Goal: Task Accomplishment & Management: Complete application form

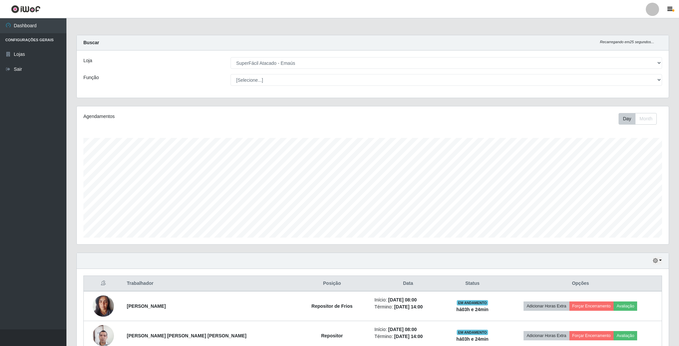
select select "407"
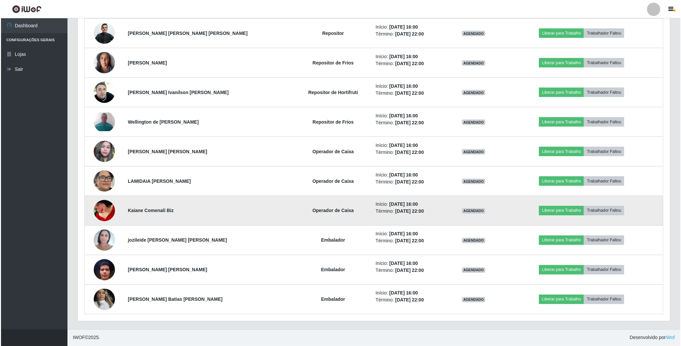
scroll to position [485, 0]
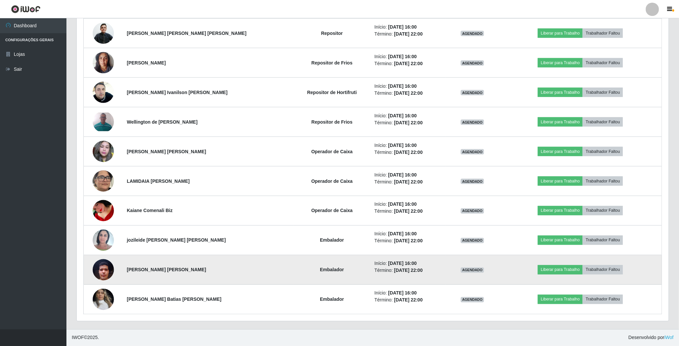
click at [102, 267] on img at bounding box center [103, 270] width 21 height 28
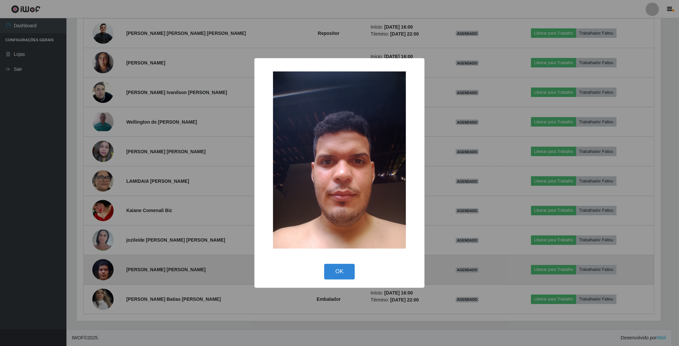
scroll to position [139, 586]
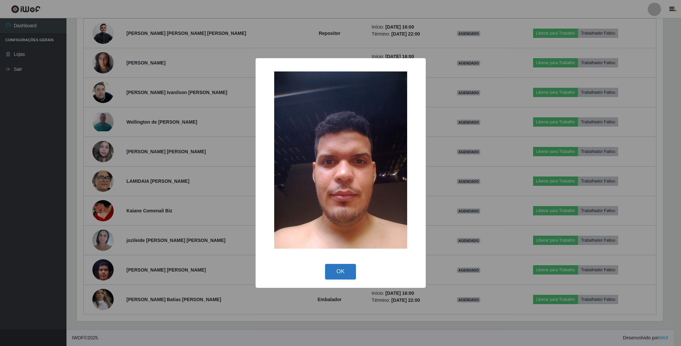
click at [331, 267] on button "OK" at bounding box center [340, 272] width 31 height 16
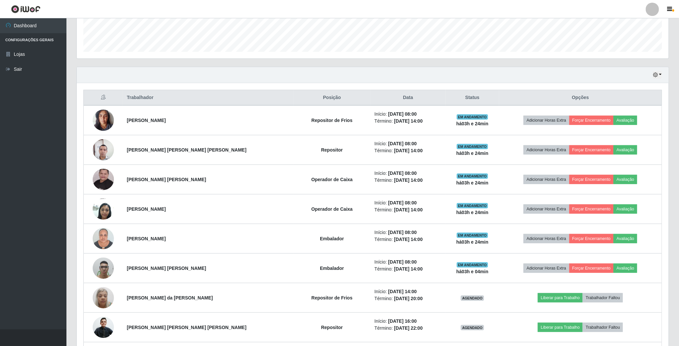
scroll to position [185, 0]
drag, startPoint x: 652, startPoint y: 76, endPoint x: 658, endPoint y: 76, distance: 5.6
click at [656, 76] on div "Hoje 1 dia 3 dias 1 Semana Não encerrados" at bounding box center [373, 75] width 592 height 16
click at [657, 76] on icon "button" at bounding box center [655, 75] width 5 height 5
click at [627, 116] on button "3 dias" at bounding box center [635, 115] width 53 height 14
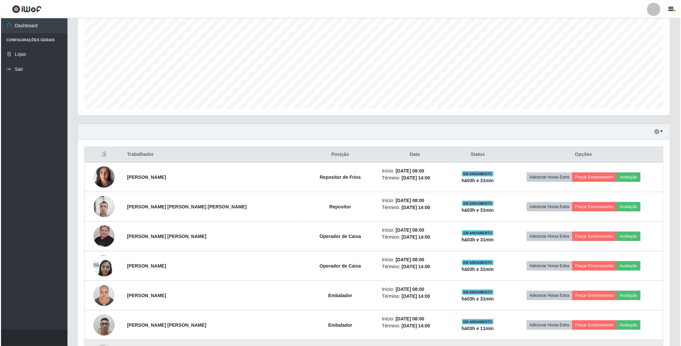
scroll to position [0, 0]
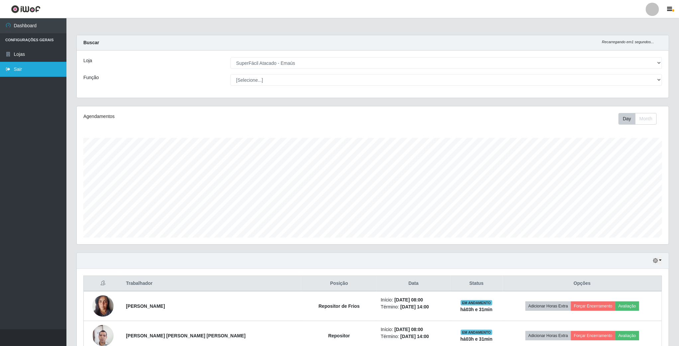
click at [15, 68] on link "Sair" at bounding box center [33, 69] width 66 height 15
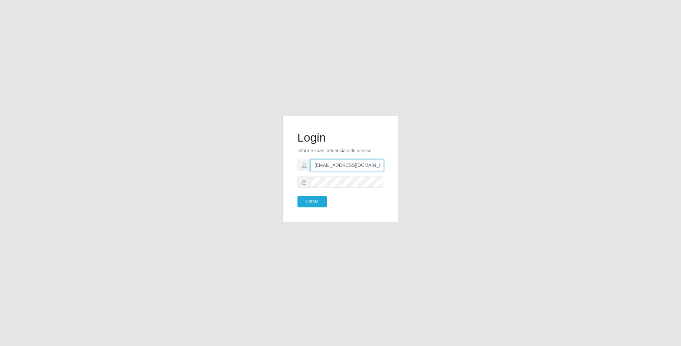
scroll to position [0, 3]
drag, startPoint x: 315, startPoint y: 166, endPoint x: 395, endPoint y: 165, distance: 79.4
click at [395, 165] on div "Login Informe suas credenciais de acesso [EMAIL_ADDRESS][DOMAIN_NAME] Entrar" at bounding box center [340, 169] width 116 height 107
type input "[EMAIL_ADDRESS][DOMAIN_NAME]"
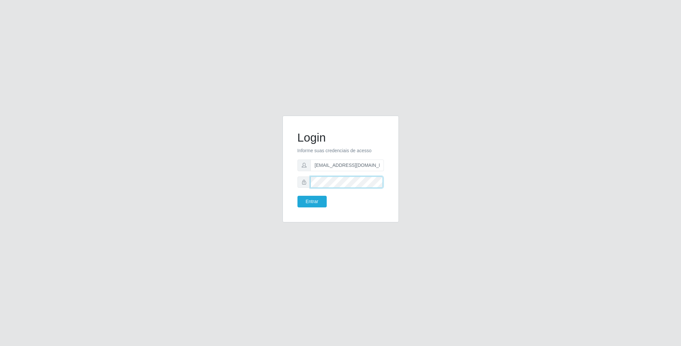
click at [264, 184] on div "Login Informe suas credenciais de acesso [EMAIL_ADDRESS][DOMAIN_NAME] Entrar" at bounding box center [340, 173] width 379 height 115
click at [297, 196] on button "Entrar" at bounding box center [311, 202] width 29 height 12
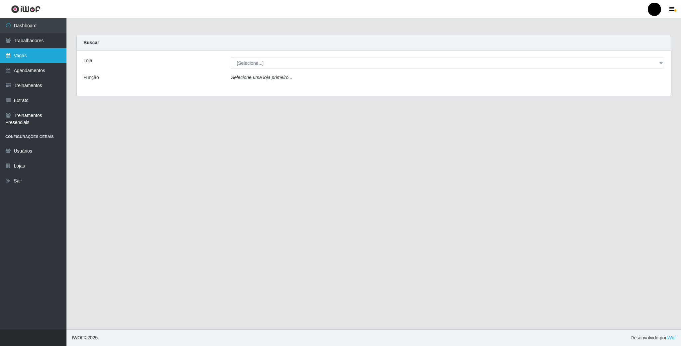
click at [23, 53] on link "Vagas" at bounding box center [33, 55] width 66 height 15
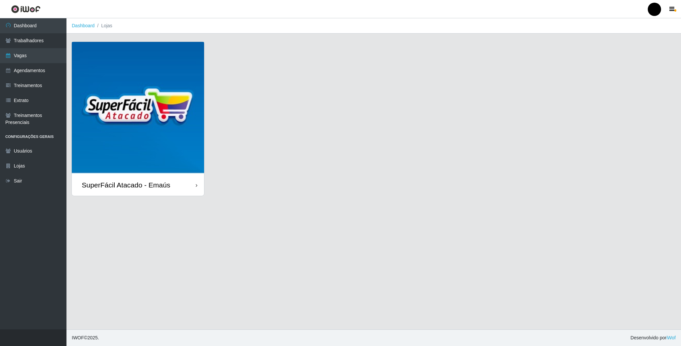
click at [119, 94] on img at bounding box center [138, 108] width 132 height 132
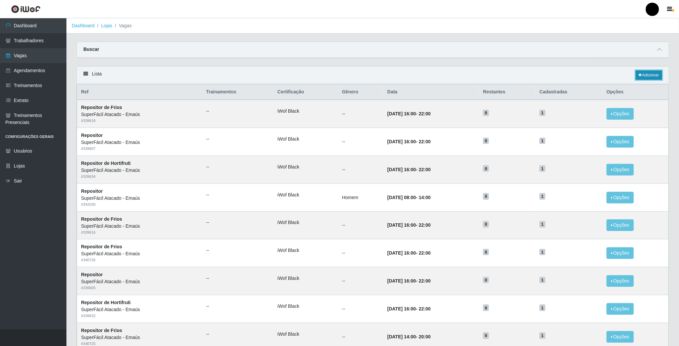
click at [652, 74] on link "Adicionar" at bounding box center [649, 74] width 26 height 9
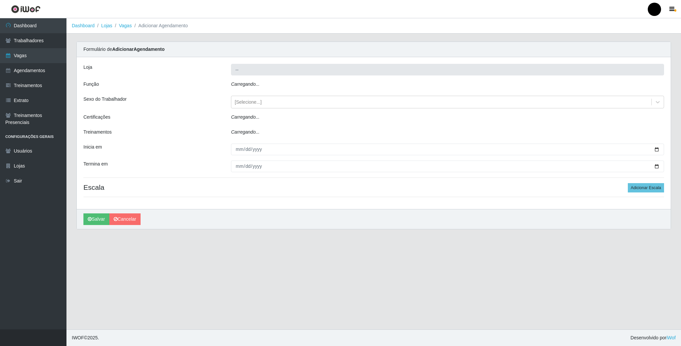
type input "SuperFácil Atacado - Emaús"
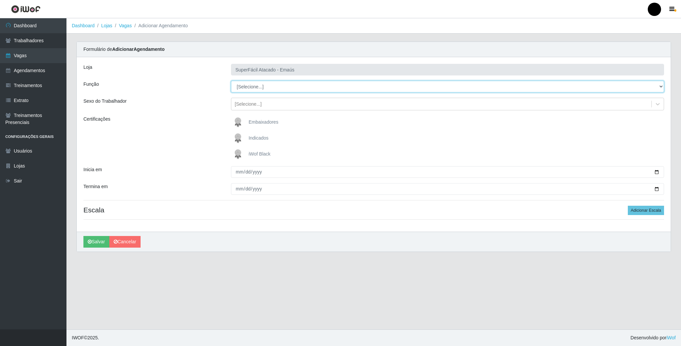
click at [248, 89] on select "[Selecione...] Auxiliar de Estacionamento Auxiliar de Estacionamento + Auxiliar…" at bounding box center [447, 87] width 433 height 12
select select "22"
click at [231, 81] on select "[Selecione...] Auxiliar de Estacionamento Auxiliar de Estacionamento + Auxiliar…" at bounding box center [447, 87] width 433 height 12
click at [238, 154] on img at bounding box center [239, 154] width 16 height 13
click at [0, 0] on input "iWof Black" at bounding box center [0, 0] width 0 height 0
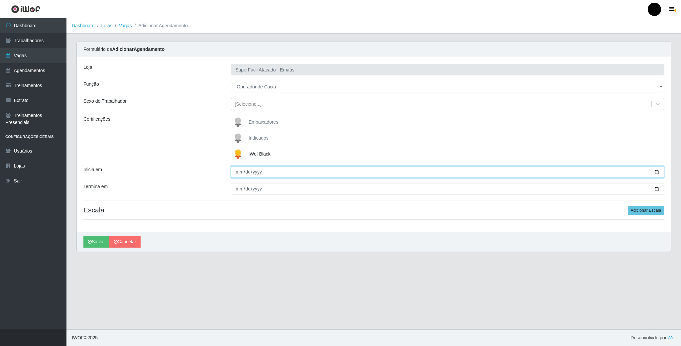
click at [655, 171] on input "Inicia em" at bounding box center [447, 172] width 433 height 12
type input "[DATE]"
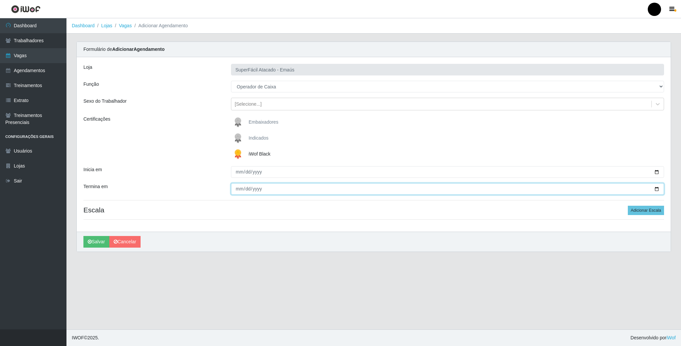
drag, startPoint x: 657, startPoint y: 189, endPoint x: 503, endPoint y: 189, distance: 154.5
click at [654, 189] on input "Termina em" at bounding box center [447, 189] width 433 height 12
type input "[DATE]"
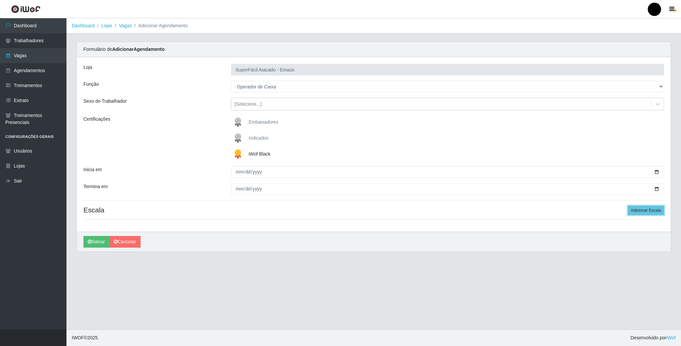
drag, startPoint x: 635, startPoint y: 210, endPoint x: 445, endPoint y: 212, distance: 190.1
click at [632, 210] on button "Adicionar Escala" at bounding box center [646, 210] width 36 height 9
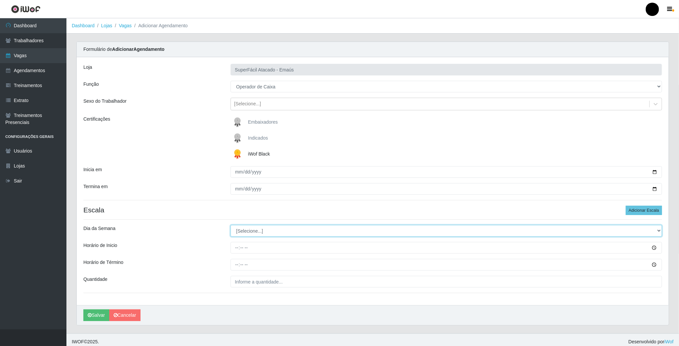
click at [248, 234] on select "[Selecione...] Segunda Terça Quarta Quinta Sexta Sábado Domingo" at bounding box center [447, 231] width 432 height 12
select select "2"
click at [231, 226] on select "[Selecione...] Segunda Terça Quarta Quinta Sexta Sábado Domingo" at bounding box center [447, 231] width 432 height 12
click at [241, 250] on input "Horário de Inicio" at bounding box center [447, 248] width 432 height 12
click at [234, 250] on input "Horário de Inicio" at bounding box center [447, 248] width 432 height 12
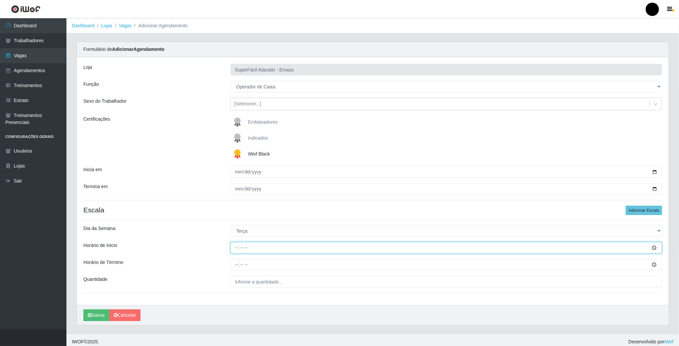
click at [236, 250] on input "Horário de Inicio" at bounding box center [447, 248] width 432 height 12
type input "08:00"
click at [235, 268] on input "Horário de Término" at bounding box center [447, 265] width 432 height 12
type input "14:00"
click at [241, 279] on input "___" at bounding box center [447, 282] width 432 height 12
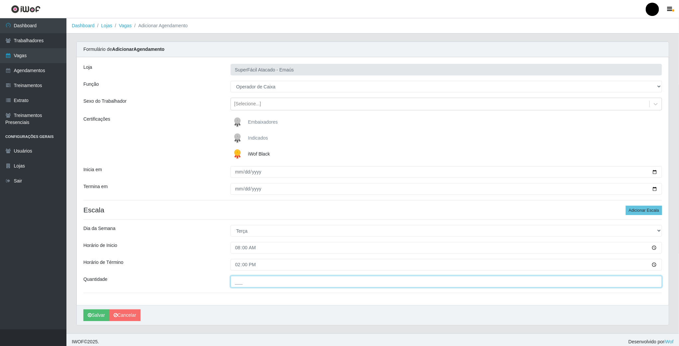
type input "02_"
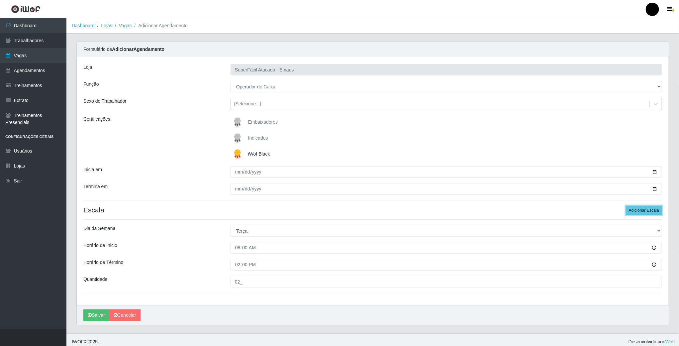
drag, startPoint x: 635, startPoint y: 211, endPoint x: 621, endPoint y: 212, distance: 14.3
click at [635, 211] on button "Adicionar Escala" at bounding box center [644, 210] width 36 height 9
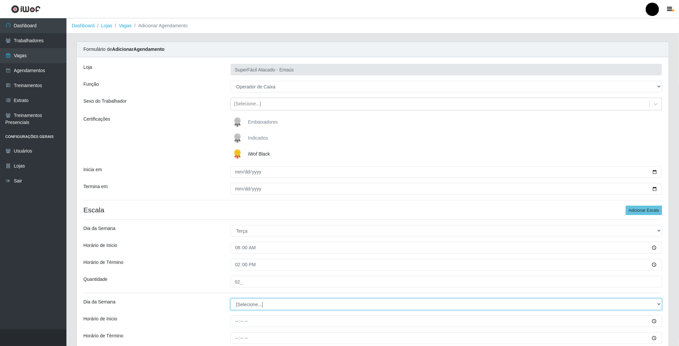
click at [259, 306] on select "[Selecione...] Segunda Terça Quarta Quinta Sexta Sábado Domingo" at bounding box center [447, 304] width 432 height 12
select select "2"
click at [231, 299] on select "[Selecione...] Segunda Terça Quarta Quinta Sexta Sábado Domingo" at bounding box center [447, 304] width 432 height 12
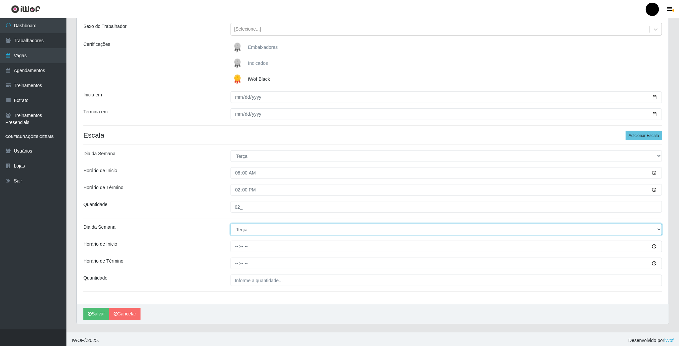
scroll to position [79, 0]
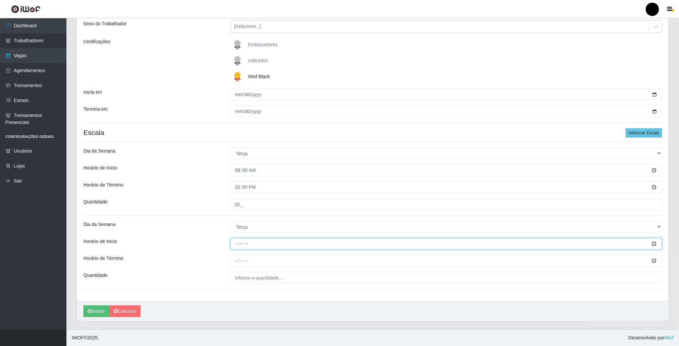
click at [237, 244] on input "Horário de Inicio" at bounding box center [447, 244] width 432 height 12
type input "11:00"
click at [236, 260] on input "Horário de Término" at bounding box center [447, 261] width 432 height 12
type input "17:00"
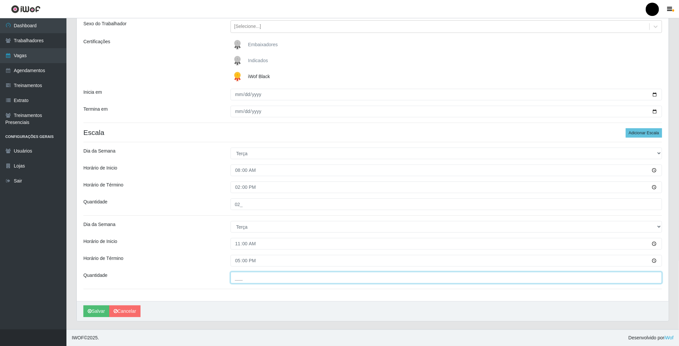
click at [245, 279] on input "___" at bounding box center [447, 278] width 432 height 12
type input "01_"
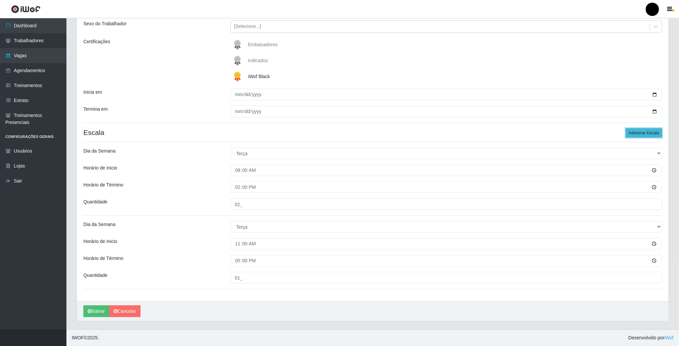
click at [646, 135] on button "Adicionar Escala" at bounding box center [644, 132] width 36 height 9
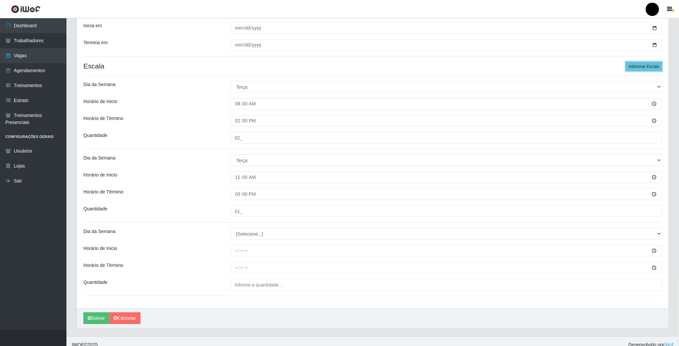
scroll to position [153, 0]
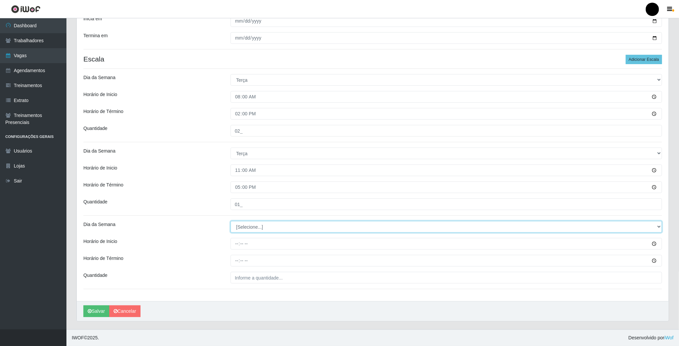
click at [247, 228] on select "[Selecione...] Segunda Terça Quarta Quinta Sexta Sábado Domingo" at bounding box center [447, 227] width 432 height 12
select select "2"
click at [231, 221] on select "[Selecione...] Segunda Terça Quarta Quinta Sexta Sábado Domingo" at bounding box center [447, 227] width 432 height 12
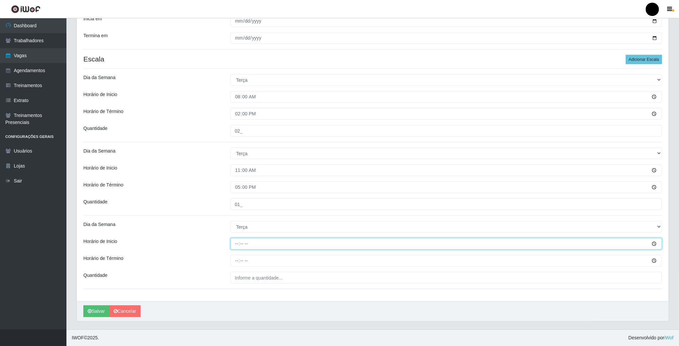
click at [237, 243] on input "Horário de Inicio" at bounding box center [447, 244] width 432 height 12
type input "16:00"
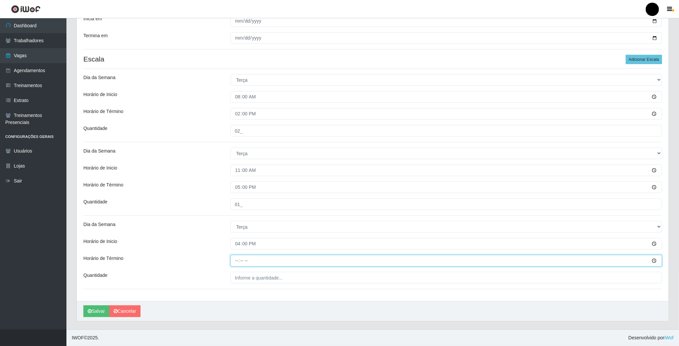
click at [240, 259] on input "Horário de Término" at bounding box center [447, 261] width 432 height 12
type input "22:00"
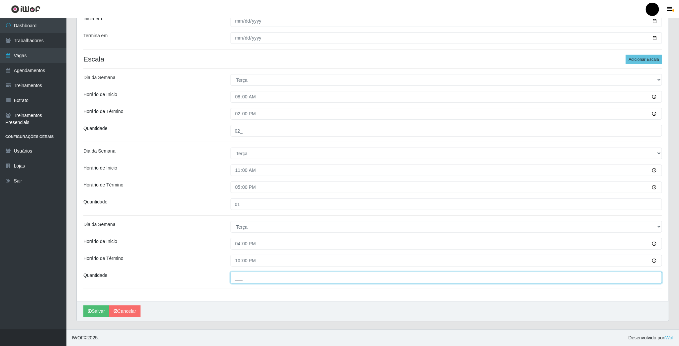
click at [244, 279] on input "___" at bounding box center [447, 278] width 432 height 12
type input "03_"
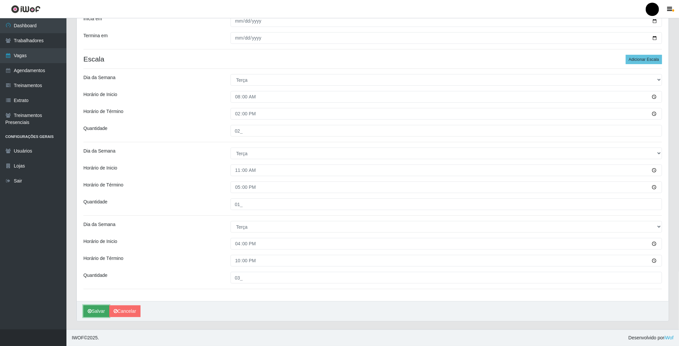
click at [100, 309] on button "Salvar" at bounding box center [96, 311] width 26 height 12
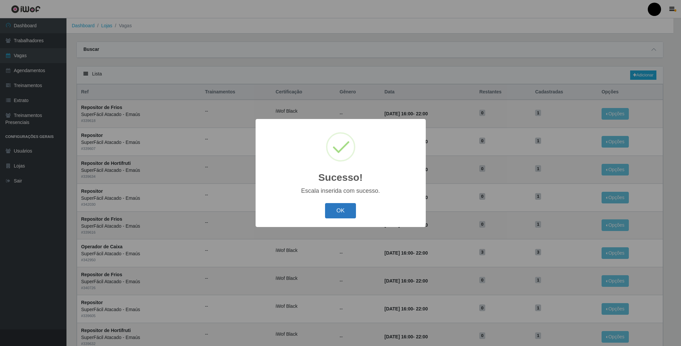
click at [347, 209] on button "OK" at bounding box center [340, 211] width 31 height 16
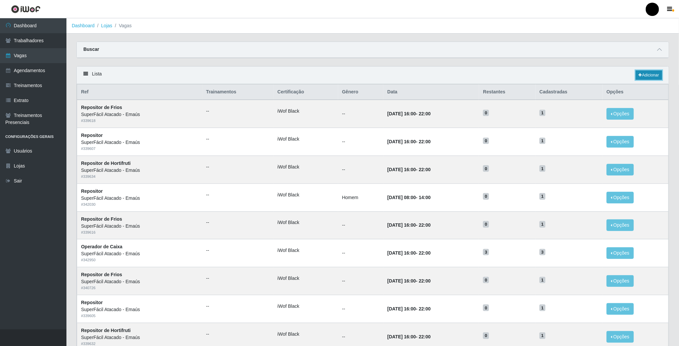
click at [648, 77] on link "Adicionar" at bounding box center [649, 74] width 26 height 9
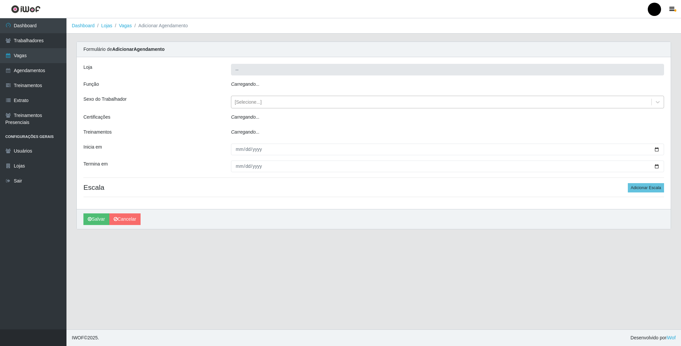
type input "SuperFácil Atacado - Emaús"
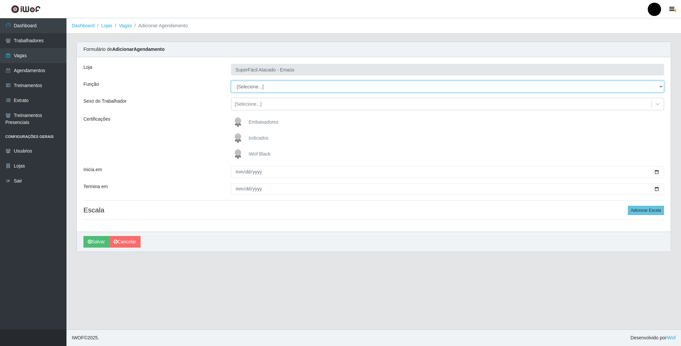
click at [253, 88] on select "[Selecione...] Auxiliar de Estacionamento Auxiliar de Estacionamento + Auxiliar…" at bounding box center [447, 87] width 433 height 12
select select "22"
click at [231, 81] on select "[Selecione...] Auxiliar de Estacionamento Auxiliar de Estacionamento + Auxiliar…" at bounding box center [447, 87] width 433 height 12
click at [239, 154] on img at bounding box center [239, 154] width 16 height 13
click at [0, 0] on input "iWof Black" at bounding box center [0, 0] width 0 height 0
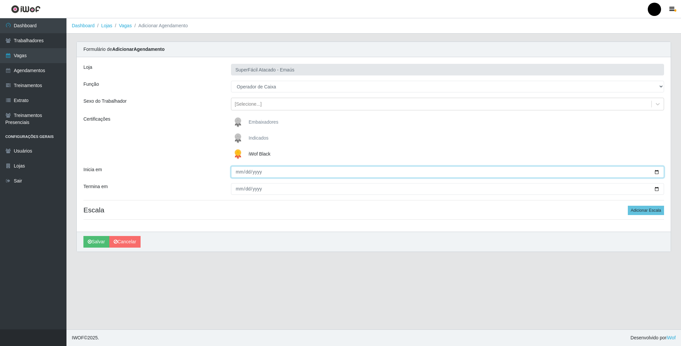
click at [657, 172] on input "Inicia em" at bounding box center [447, 172] width 433 height 12
type input "[DATE]"
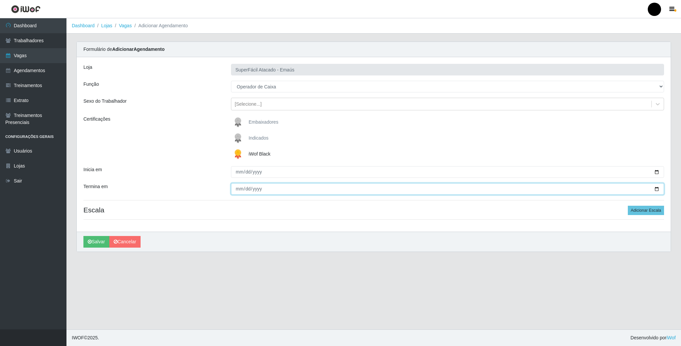
click at [655, 190] on input "Termina em" at bounding box center [447, 189] width 433 height 12
type input "[DATE]"
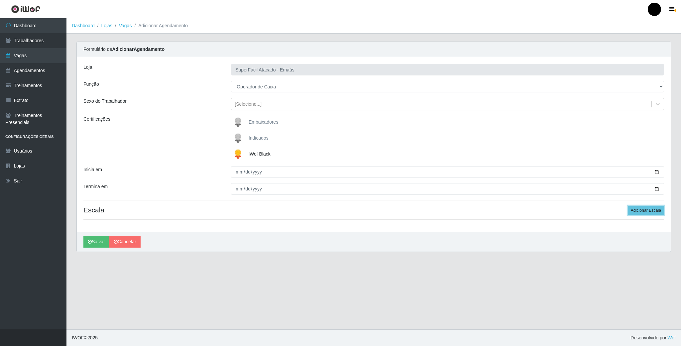
drag, startPoint x: 634, startPoint y: 210, endPoint x: 516, endPoint y: 211, distance: 117.7
click at [632, 210] on button "Adicionar Escala" at bounding box center [646, 210] width 36 height 9
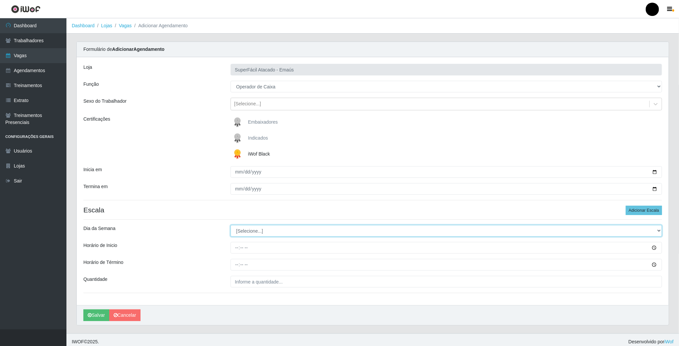
click at [256, 235] on select "[Selecione...] Segunda Terça Quarta Quinta Sexta Sábado Domingo" at bounding box center [447, 231] width 432 height 12
select select "3"
click at [231, 226] on select "[Selecione...] Segunda Terça Quarta Quinta Sexta Sábado Domingo" at bounding box center [447, 231] width 432 height 12
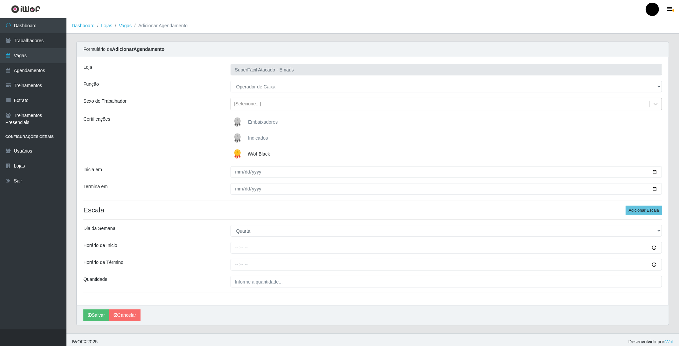
click at [233, 255] on div "Loja SuperFácil Atacado - Emaús Função [Selecione...] Auxiliar de Estacionament…" at bounding box center [373, 181] width 592 height 248
drag, startPoint x: 238, startPoint y: 245, endPoint x: 237, endPoint y: 250, distance: 5.1
click at [238, 249] on input "Horário de Inicio" at bounding box center [447, 248] width 432 height 12
type input "08:00"
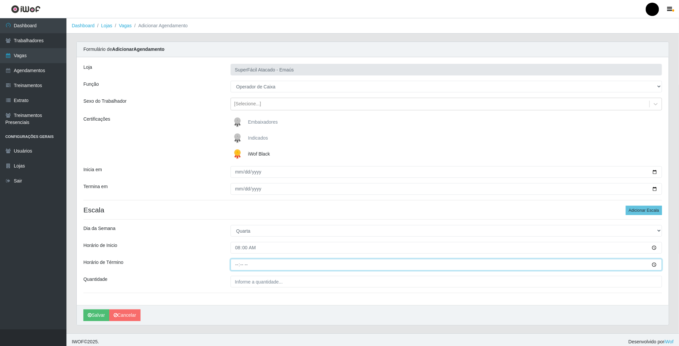
click at [237, 265] on input "Horário de Término" at bounding box center [447, 265] width 432 height 12
type input "14:00"
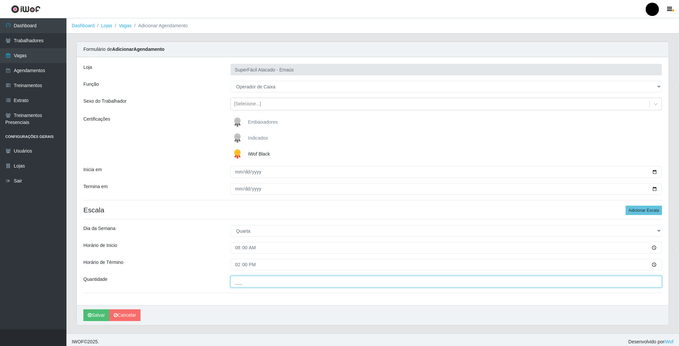
click at [240, 282] on input "___" at bounding box center [447, 282] width 432 height 12
type input "02_"
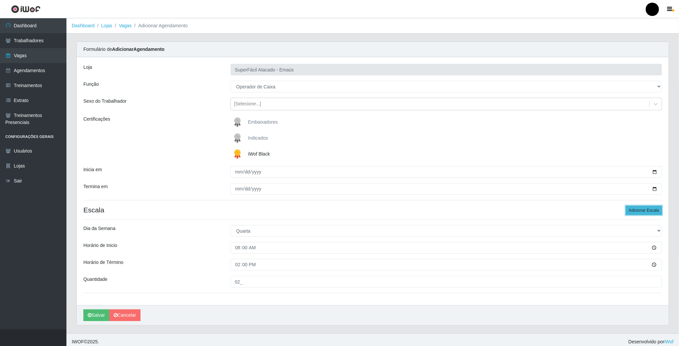
click at [640, 210] on button "Adicionar Escala" at bounding box center [644, 210] width 36 height 9
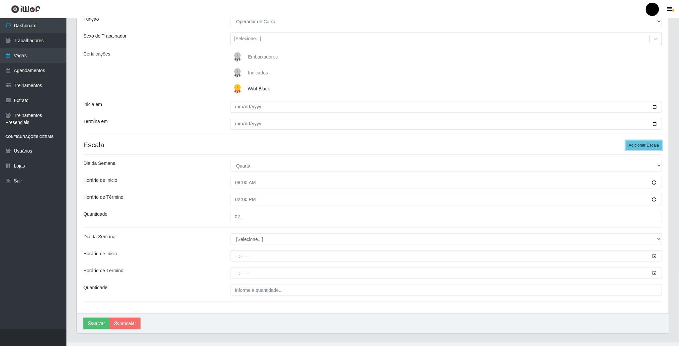
scroll to position [79, 0]
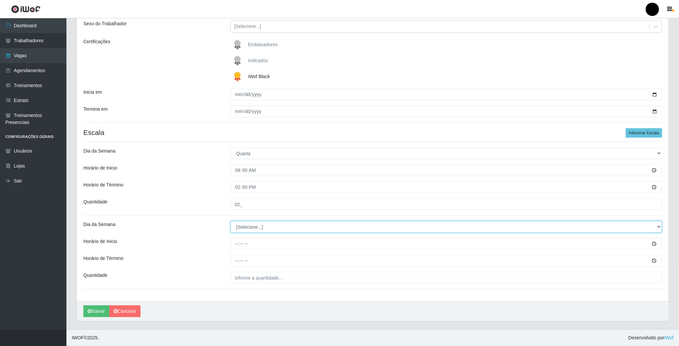
click at [246, 230] on select "[Selecione...] Segunda Terça Quarta Quinta Sexta Sábado Domingo" at bounding box center [447, 227] width 432 height 12
select select "3"
click at [231, 221] on select "[Selecione...] Segunda Terça Quarta Quinta Sexta Sábado Domingo" at bounding box center [447, 227] width 432 height 12
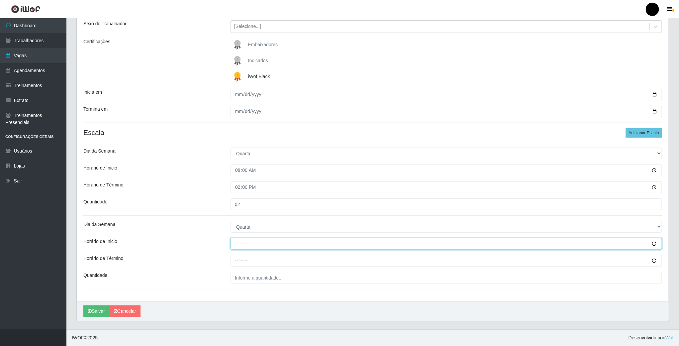
click at [236, 246] on input "Horário de Inicio" at bounding box center [447, 244] width 432 height 12
type input "16:00"
click at [237, 258] on input "Horário de Término" at bounding box center [447, 261] width 432 height 12
type input "22:00"
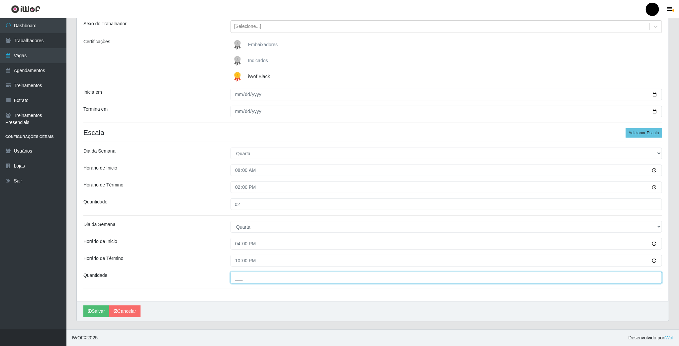
click at [244, 280] on input "___" at bounding box center [447, 278] width 432 height 12
type input "03_"
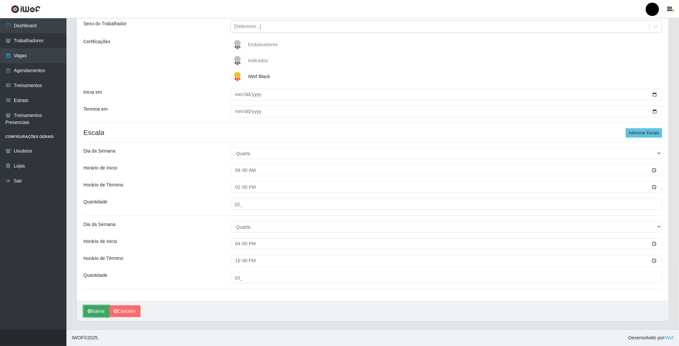
click at [92, 308] on button "Salvar" at bounding box center [96, 311] width 26 height 12
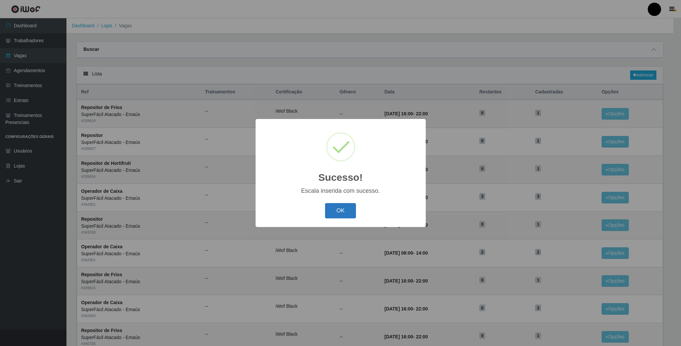
click at [341, 209] on button "OK" at bounding box center [340, 211] width 31 height 16
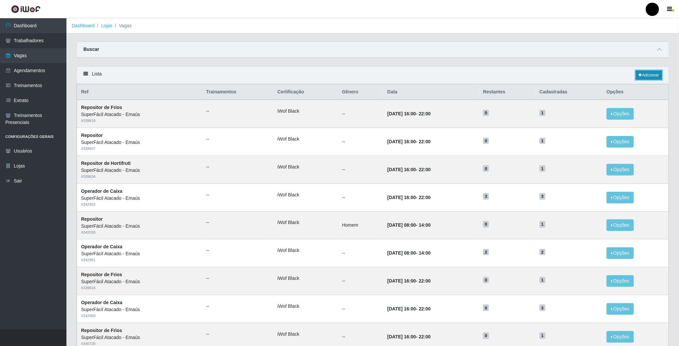
click at [644, 77] on link "Adicionar" at bounding box center [649, 74] width 26 height 9
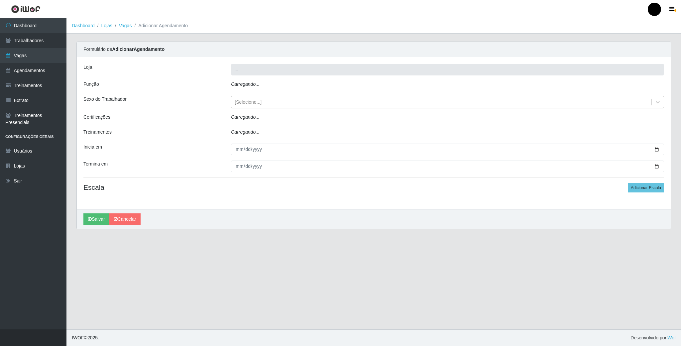
type input "SuperFácil Atacado - Emaús"
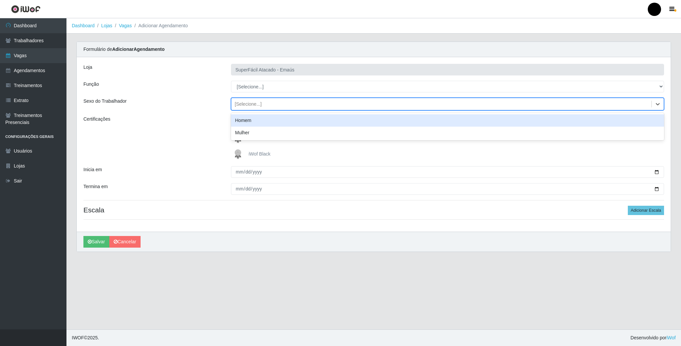
click at [253, 107] on div "[Selecione...]" at bounding box center [248, 104] width 27 height 7
click at [262, 83] on select "[Selecione...] Auxiliar de Estacionamento Auxiliar de Estacionamento + Auxiliar…" at bounding box center [447, 87] width 433 height 12
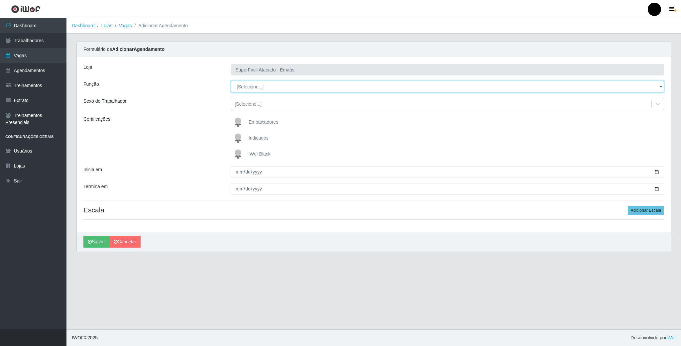
select select "1"
click at [231, 81] on select "[Selecione...] Auxiliar de Estacionamento Auxiliar de Estacionamento + Auxiliar…" at bounding box center [447, 87] width 433 height 12
click at [239, 154] on img at bounding box center [239, 154] width 16 height 13
click at [0, 0] on input "iWof Black" at bounding box center [0, 0] width 0 height 0
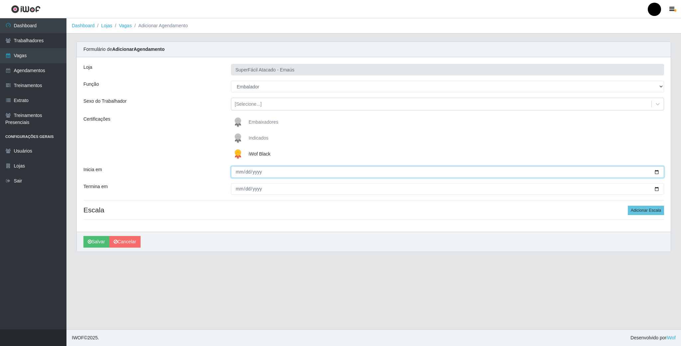
click at [657, 172] on input "Inicia em" at bounding box center [447, 172] width 433 height 12
type input "[DATE]"
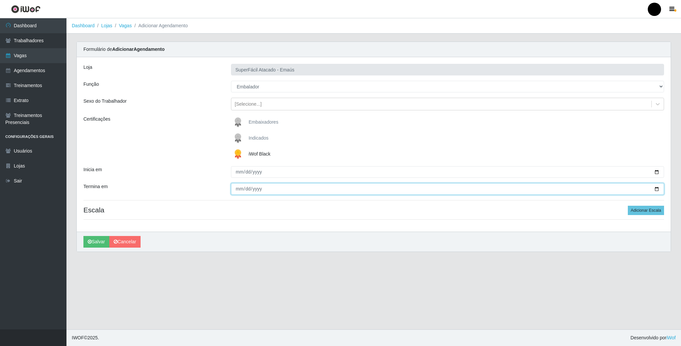
click at [658, 190] on input "Termina em" at bounding box center [447, 189] width 433 height 12
type input "[DATE]"
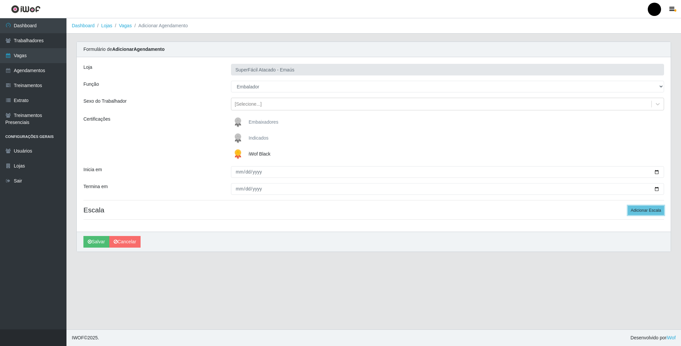
drag, startPoint x: 634, startPoint y: 211, endPoint x: 474, endPoint y: 224, distance: 161.4
click at [632, 211] on button "Adicionar Escala" at bounding box center [646, 210] width 36 height 9
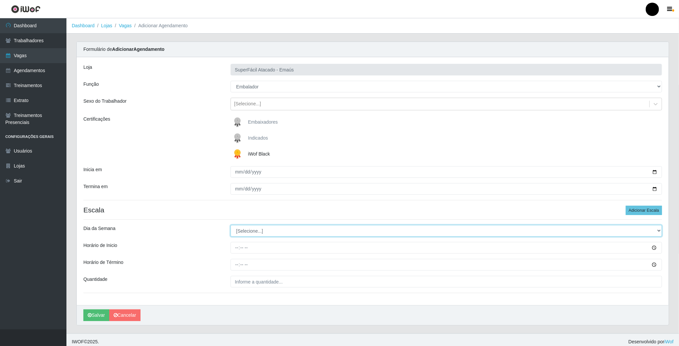
click at [251, 233] on select "[Selecione...] Segunda Terça Quarta Quinta Sexta Sábado Domingo" at bounding box center [447, 231] width 432 height 12
select select "2"
click at [231, 226] on select "[Selecione...] Segunda Terça Quarta Quinta Sexta Sábado Domingo" at bounding box center [447, 231] width 432 height 12
click at [236, 253] on input "Horário de Inicio" at bounding box center [447, 248] width 432 height 12
type input "09:00"
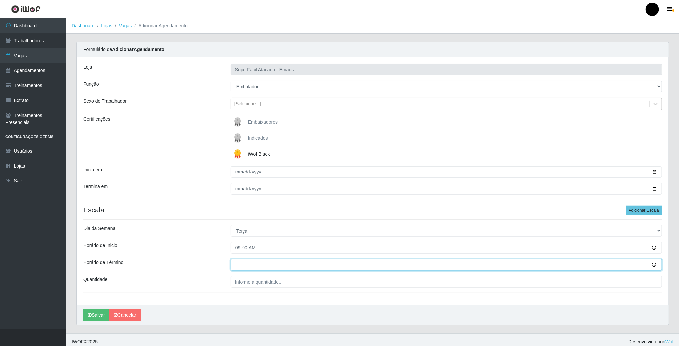
click at [236, 267] on input "Horário de Término" at bounding box center [447, 265] width 432 height 12
type input "15:00"
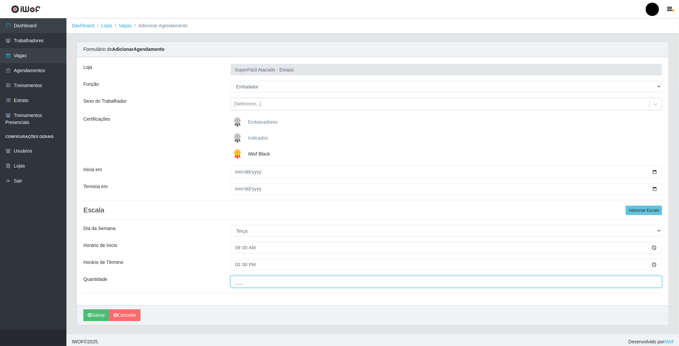
click at [245, 285] on input "___" at bounding box center [447, 282] width 432 height 12
type input "02_"
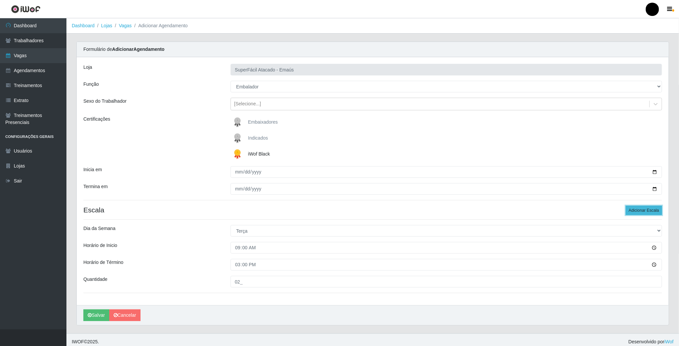
drag, startPoint x: 638, startPoint y: 210, endPoint x: 400, endPoint y: 228, distance: 239.3
click at [636, 210] on button "Adicionar Escala" at bounding box center [644, 210] width 36 height 9
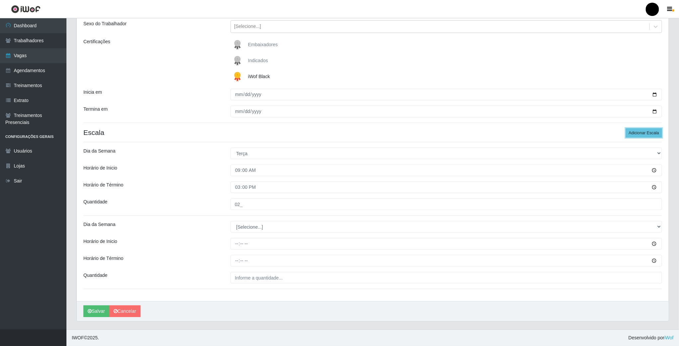
scroll to position [79, 0]
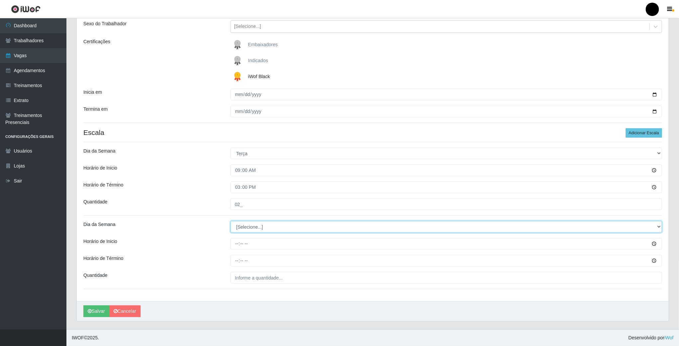
click at [264, 227] on select "[Selecione...] Segunda Terça Quarta Quinta Sexta Sábado Domingo" at bounding box center [447, 227] width 432 height 12
select select "2"
click at [231, 221] on select "[Selecione...] Segunda Terça Quarta Quinta Sexta Sábado Domingo" at bounding box center [447, 227] width 432 height 12
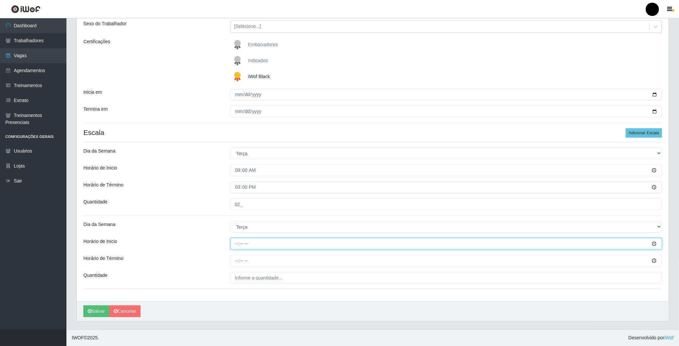
click at [238, 242] on input "Horário de Inicio" at bounding box center [447, 244] width 432 height 12
type input "16:00"
click at [241, 264] on input "Horário de Término" at bounding box center [447, 261] width 432 height 12
type input "22:00"
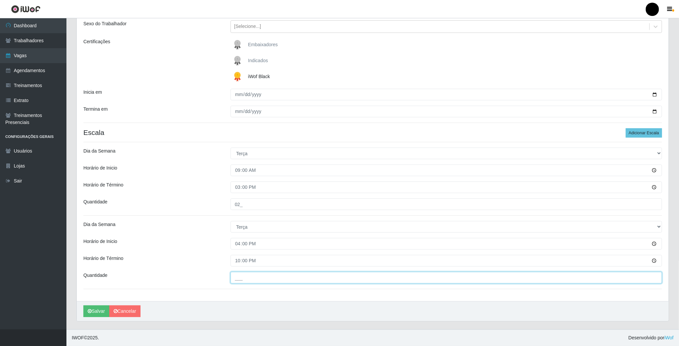
click at [241, 277] on input "___" at bounding box center [447, 278] width 432 height 12
type input "03_"
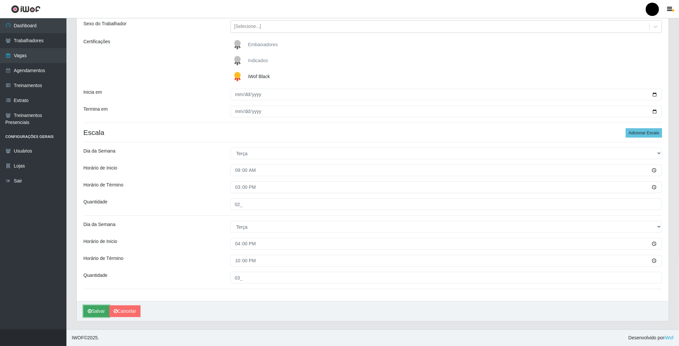
click at [92, 311] on icon "submit" at bounding box center [90, 311] width 4 height 5
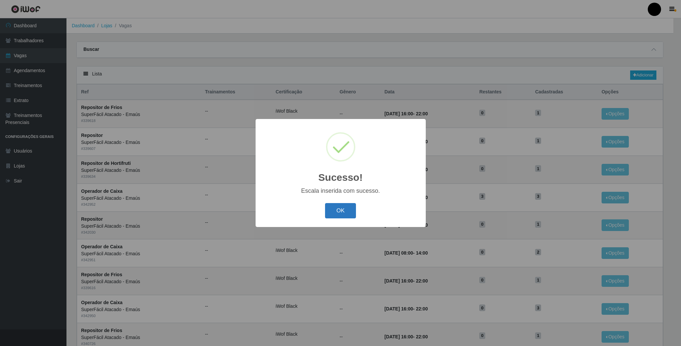
click at [346, 214] on button "OK" at bounding box center [340, 211] width 31 height 16
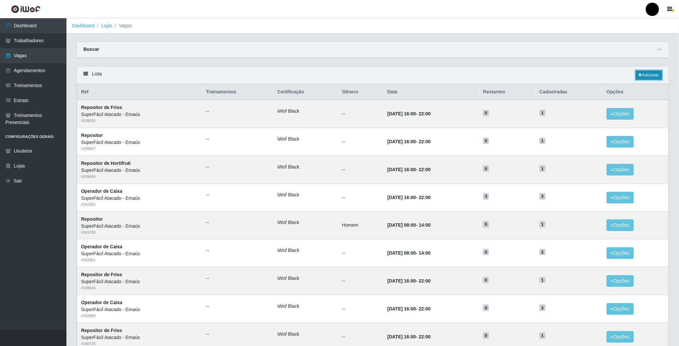
click at [643, 78] on link "Adicionar" at bounding box center [649, 74] width 26 height 9
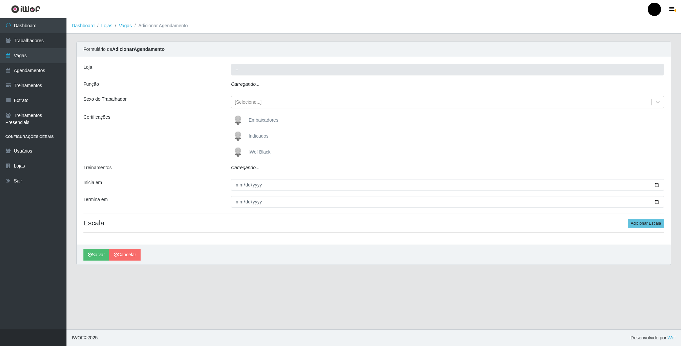
type input "SuperFácil Atacado - Emaús"
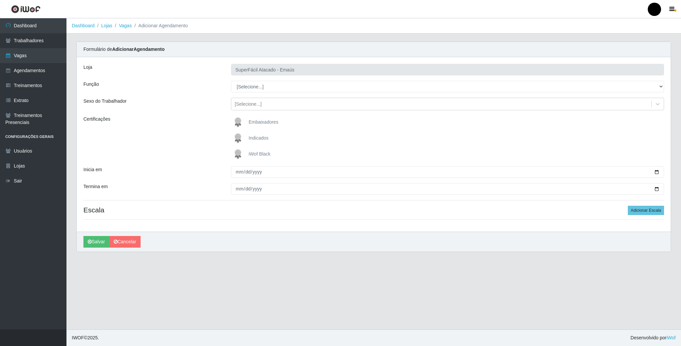
click at [239, 149] on img at bounding box center [239, 154] width 16 height 13
click at [0, 0] on input "iWof Black" at bounding box center [0, 0] width 0 height 0
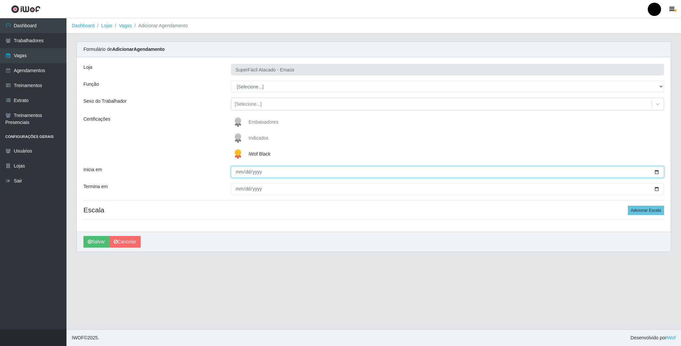
click at [656, 174] on input "Inicia em" at bounding box center [447, 172] width 433 height 12
type input "[DATE]"
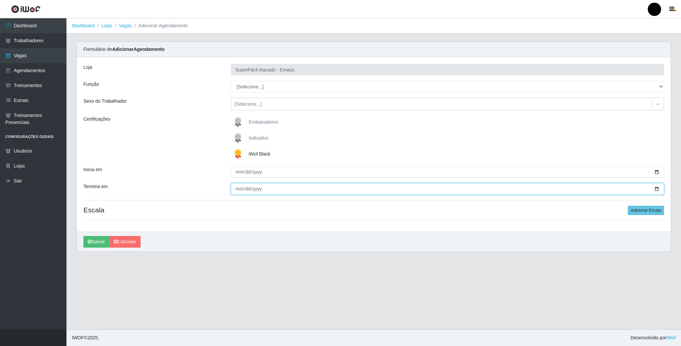
click at [654, 189] on input "Termina em" at bounding box center [447, 189] width 433 height 12
type input "[DATE]"
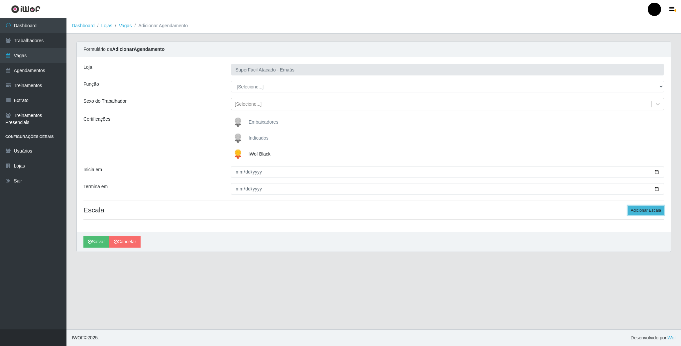
click at [642, 212] on button "Adicionar Escala" at bounding box center [646, 210] width 36 height 9
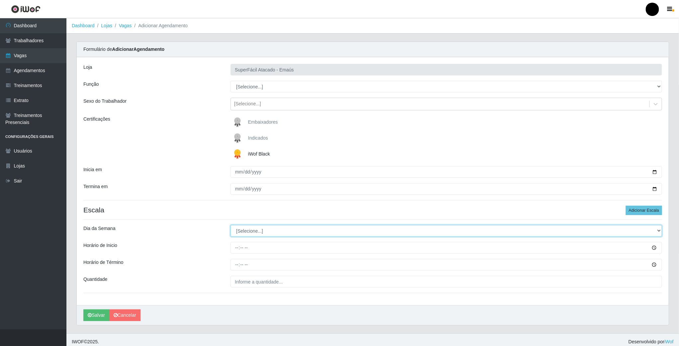
click at [276, 232] on select "[Selecione...] Segunda Terça Quarta Quinta Sexta Sábado Domingo" at bounding box center [447, 231] width 432 height 12
select select "3"
click at [231, 226] on select "[Selecione...] Segunda Terça Quarta Quinta Sexta Sábado Domingo" at bounding box center [447, 231] width 432 height 12
click at [236, 253] on input "Horário de Inicio" at bounding box center [447, 248] width 432 height 12
type input "09:00"
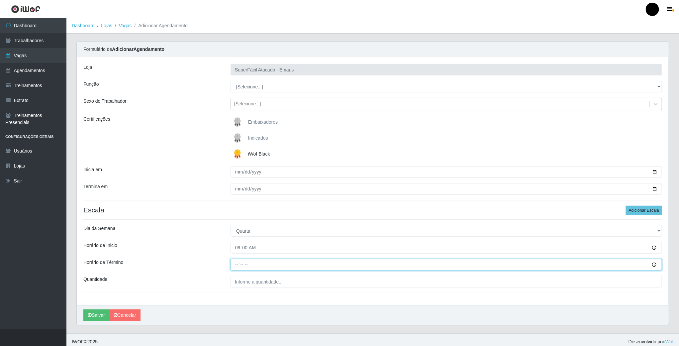
click at [237, 267] on input "Horário de Término" at bounding box center [447, 265] width 432 height 12
type input "15:00"
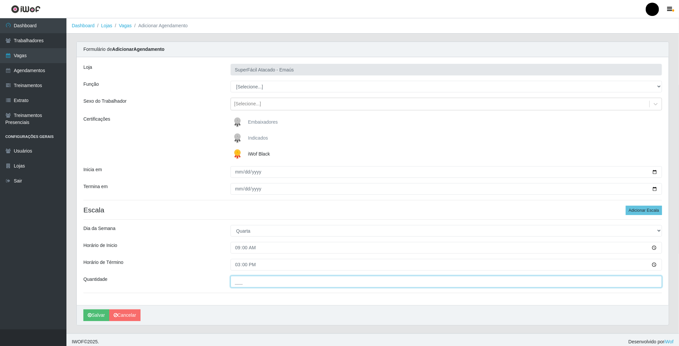
click at [248, 280] on input "___" at bounding box center [447, 282] width 432 height 12
type input "02_"
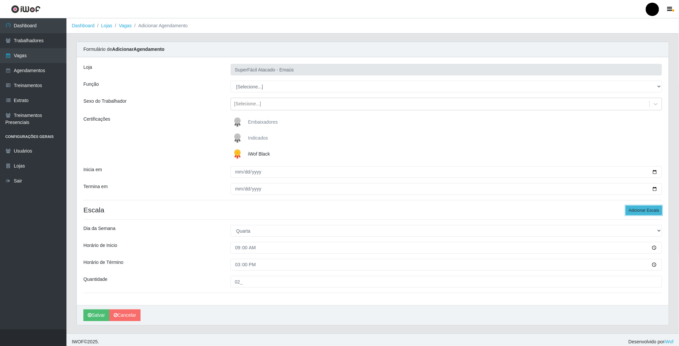
click at [637, 213] on button "Adicionar Escala" at bounding box center [644, 210] width 36 height 9
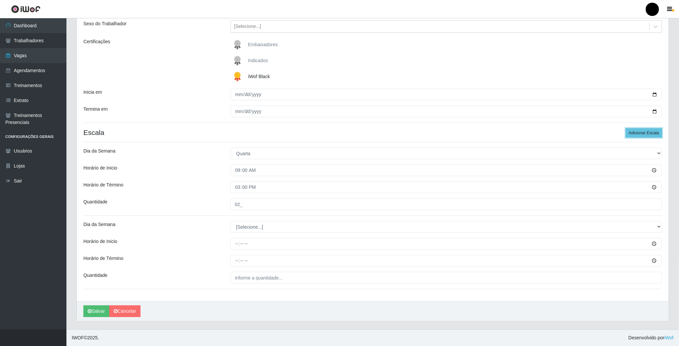
scroll to position [79, 0]
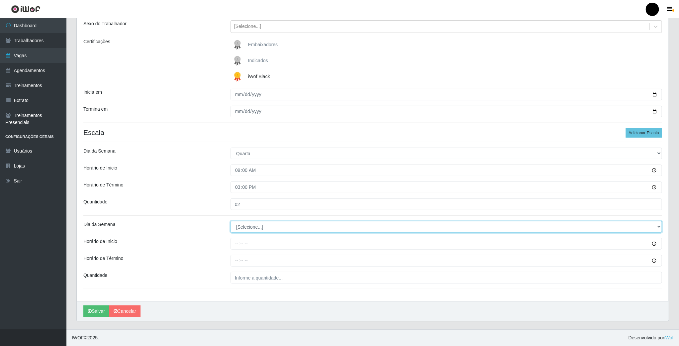
click at [247, 229] on select "[Selecione...] Segunda Terça Quarta Quinta Sexta Sábado Domingo" at bounding box center [447, 227] width 432 height 12
select select "3"
click at [231, 221] on select "[Selecione...] Segunda Terça Quarta Quinta Sexta Sábado Domingo" at bounding box center [447, 227] width 432 height 12
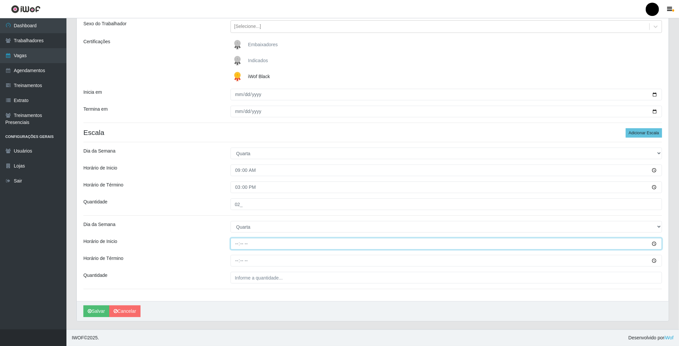
click at [237, 244] on input "Horário de Inicio" at bounding box center [447, 244] width 432 height 12
type input "16:00"
click at [241, 261] on input "Horário de Término" at bounding box center [447, 261] width 432 height 12
click at [237, 261] on input "Horário de Término" at bounding box center [447, 261] width 432 height 12
type input "22:00"
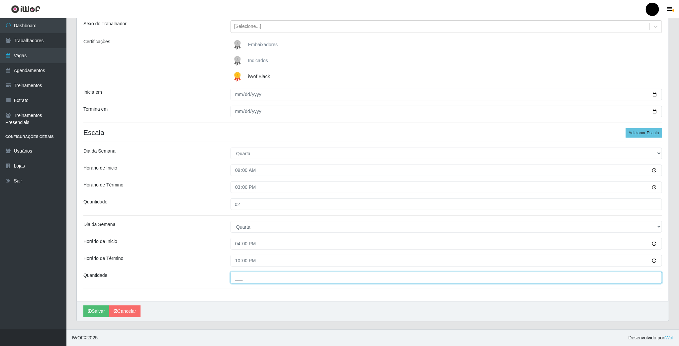
click at [244, 280] on input "___" at bounding box center [447, 278] width 432 height 12
type input "03_"
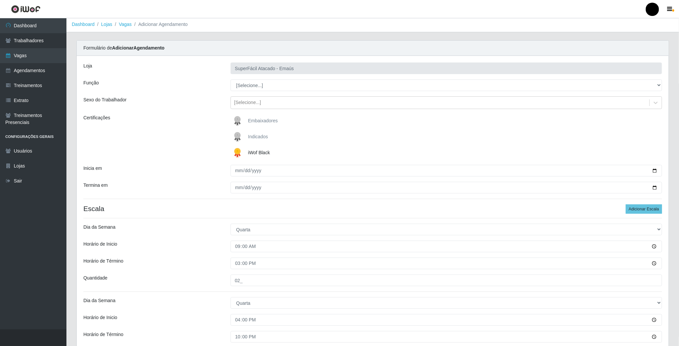
scroll to position [0, 0]
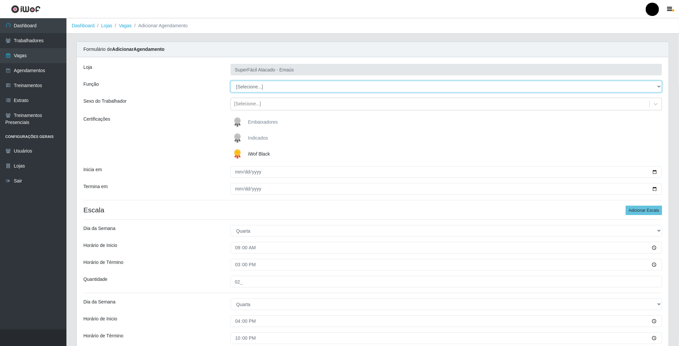
click at [258, 87] on select "[Selecione...] Auxiliar de Estacionamento Auxiliar de Estacionamento + Auxiliar…" at bounding box center [447, 87] width 432 height 12
select select "1"
click at [231, 81] on select "[Selecione...] Auxiliar de Estacionamento Auxiliar de Estacionamento + Auxiliar…" at bounding box center [447, 87] width 432 height 12
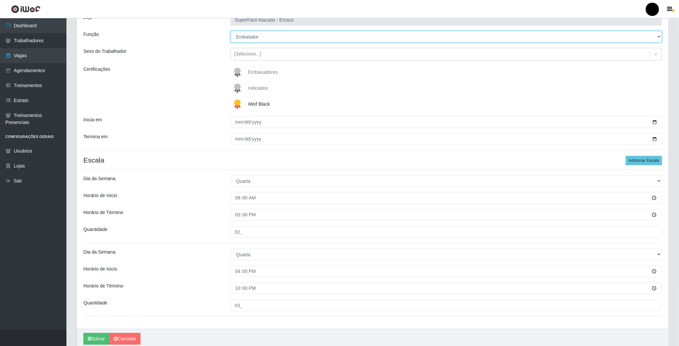
scroll to position [79, 0]
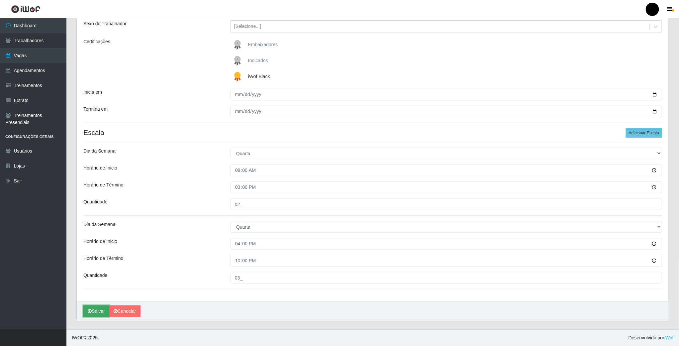
click at [105, 313] on button "Salvar" at bounding box center [96, 311] width 26 height 12
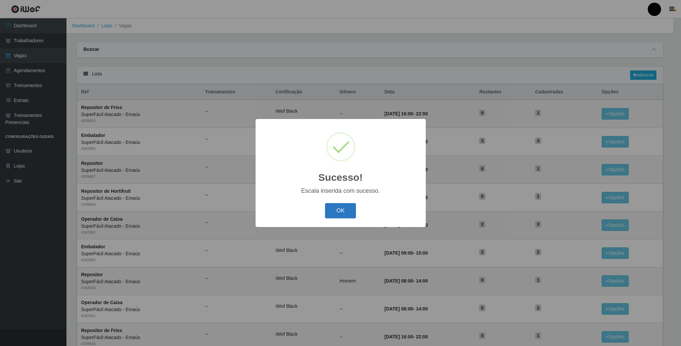
click at [347, 212] on button "OK" at bounding box center [340, 211] width 31 height 16
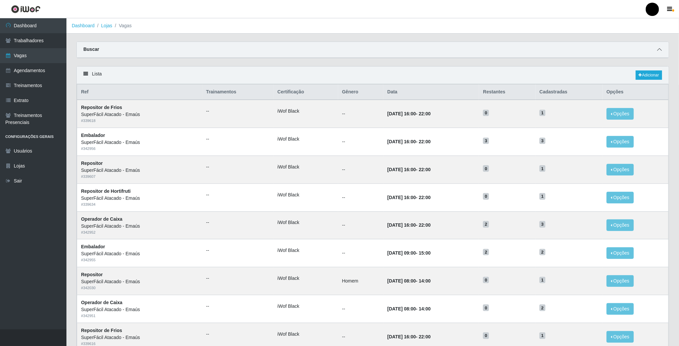
click at [660, 46] on span at bounding box center [660, 50] width 8 height 8
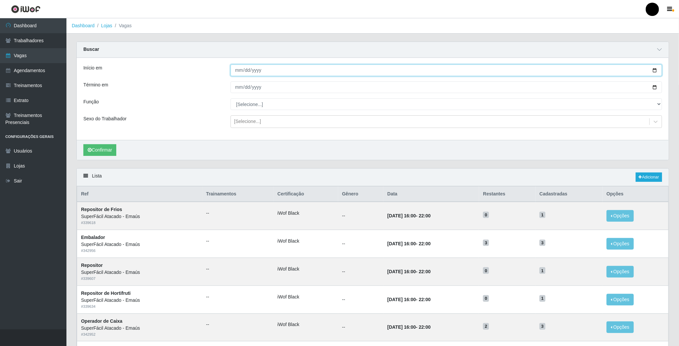
click at [654, 70] on input "Início em" at bounding box center [447, 70] width 432 height 12
type input "[DATE]"
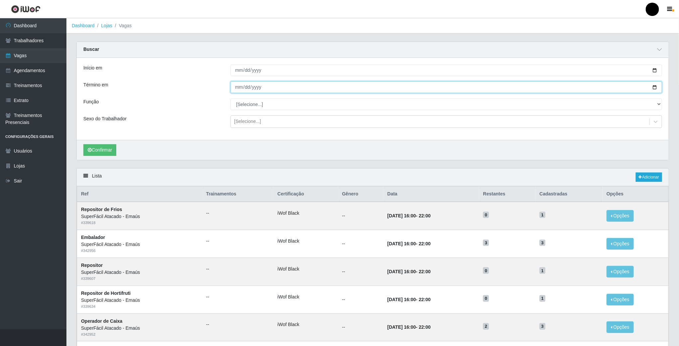
click at [652, 88] on input "Término em" at bounding box center [447, 87] width 432 height 12
type input "[DATE]"
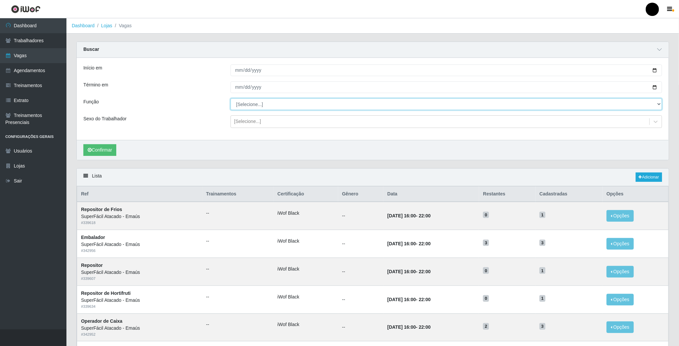
click at [262, 107] on select "[Selecione...] Auxiliar de Estacionamento Auxiliar de Estacionamento + Auxiliar…" at bounding box center [447, 104] width 432 height 12
click at [231, 99] on select "[Selecione...] Auxiliar de Estacionamento Auxiliar de Estacionamento + Auxiliar…" at bounding box center [447, 104] width 432 height 12
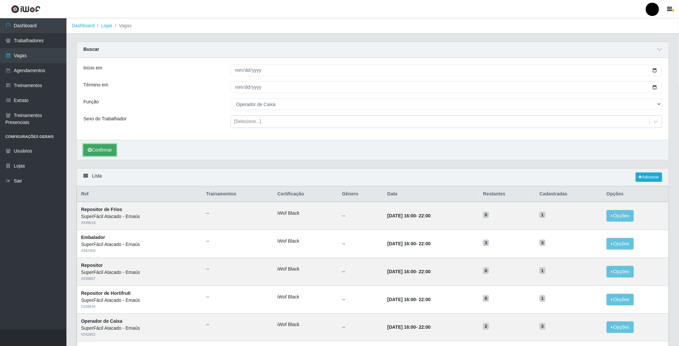
click at [107, 154] on button "Confirmar" at bounding box center [99, 150] width 33 height 12
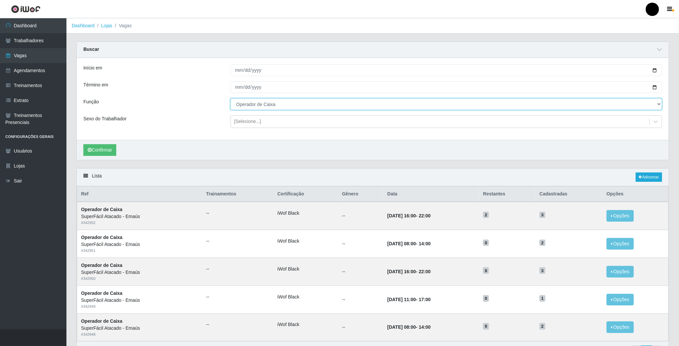
click at [481, 105] on select "[Selecione...] Auxiliar de Estacionamento Auxiliar de Estacionamento + Auxiliar…" at bounding box center [447, 104] width 432 height 12
select select "1"
click at [231, 99] on select "[Selecione...] Auxiliar de Estacionamento Auxiliar de Estacionamento + Auxiliar…" at bounding box center [447, 104] width 432 height 12
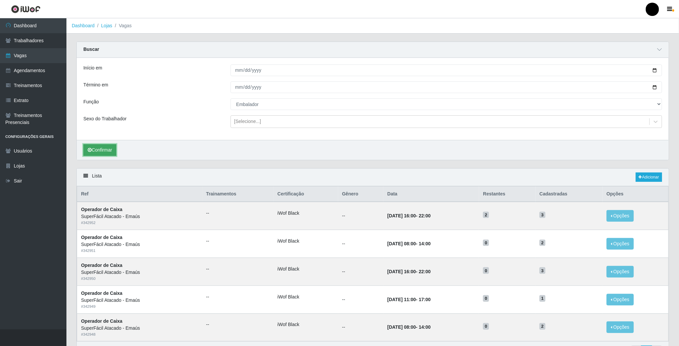
click at [101, 150] on button "Confirmar" at bounding box center [99, 150] width 33 height 12
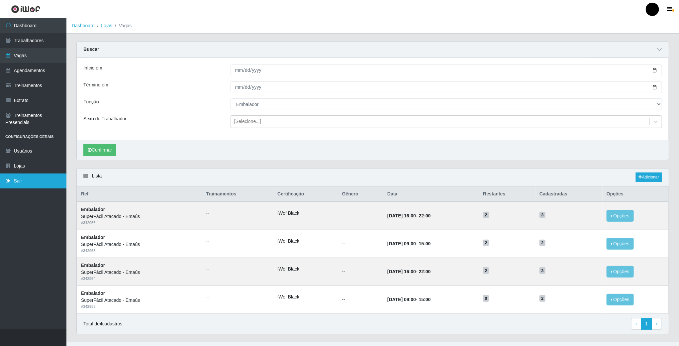
click at [14, 183] on link "Sair" at bounding box center [33, 180] width 66 height 15
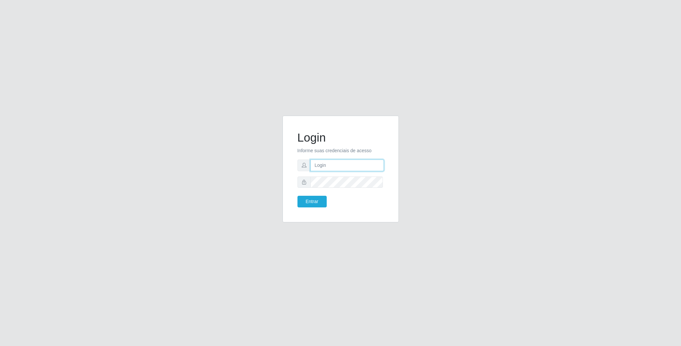
type input "[EMAIL_ADDRESS][DOMAIN_NAME]"
click at [316, 198] on button "Entrar" at bounding box center [311, 202] width 29 height 12
